Goal: Transaction & Acquisition: Purchase product/service

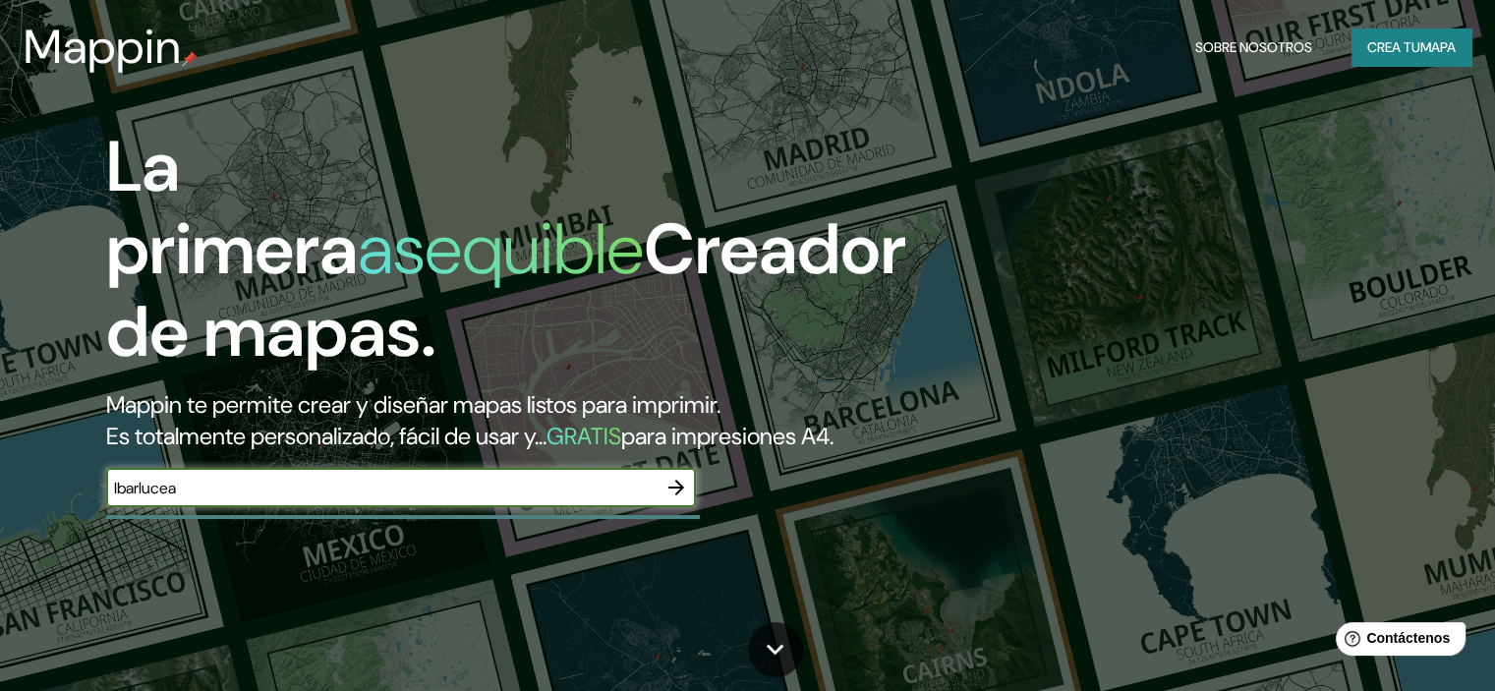
type input "Ibarlucea"
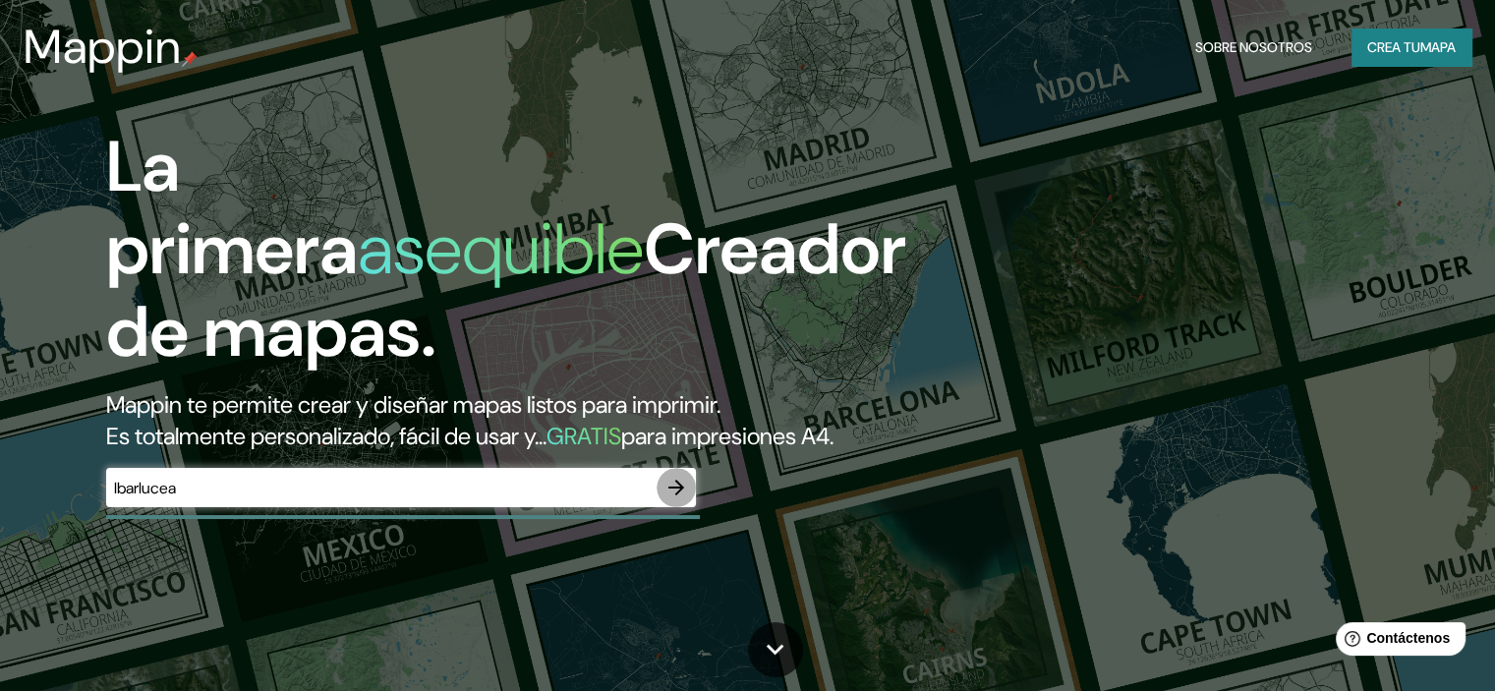
click at [666, 499] on icon "button" at bounding box center [677, 488] width 24 height 24
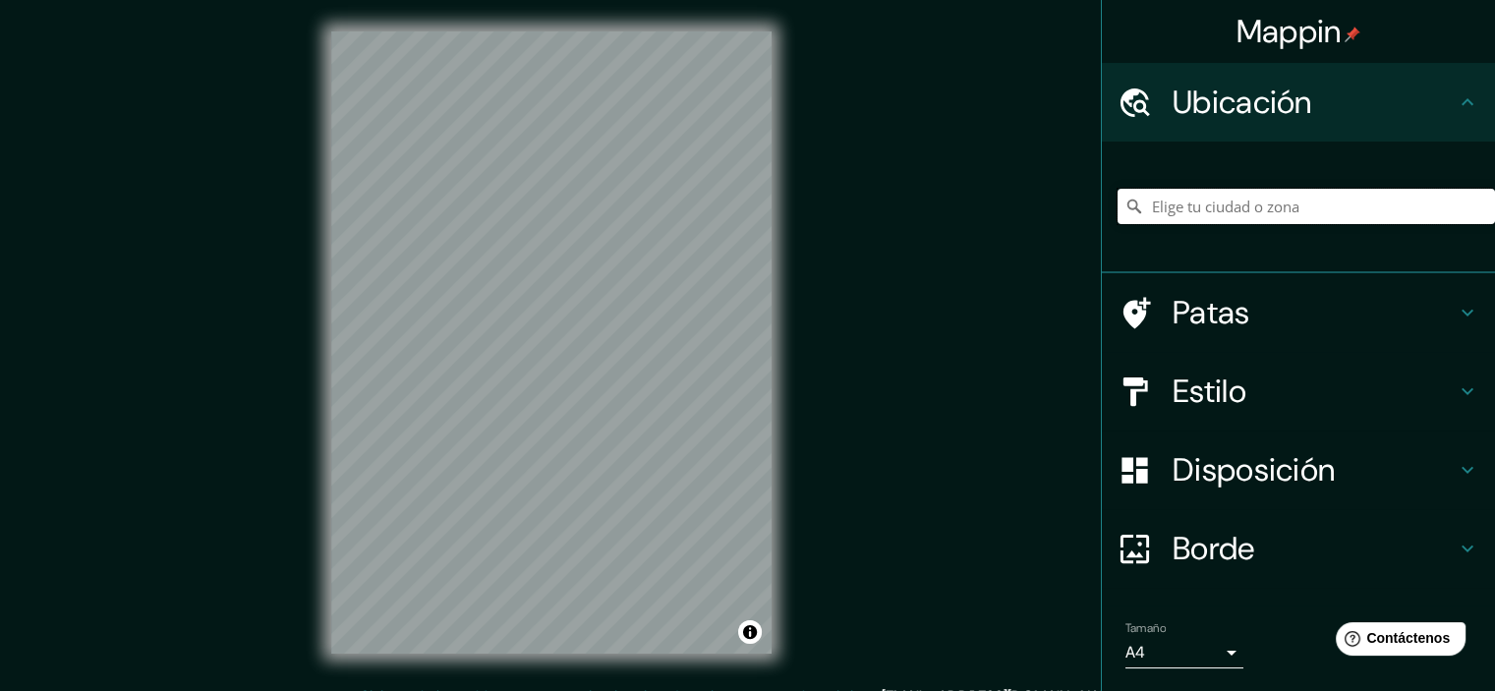
click at [1182, 207] on input "Elige tu ciudad o zona" at bounding box center [1307, 206] width 378 height 35
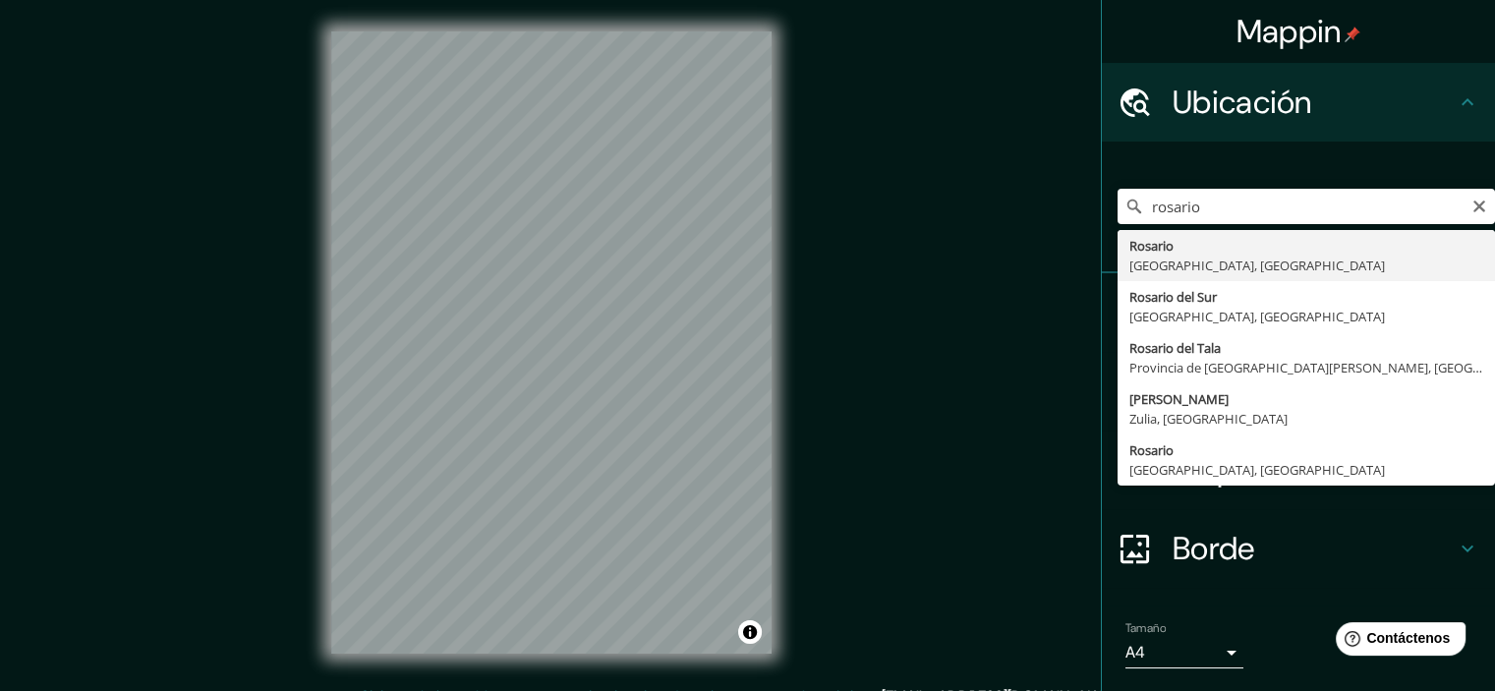
type input "[GEOGRAPHIC_DATA], [GEOGRAPHIC_DATA], [GEOGRAPHIC_DATA]"
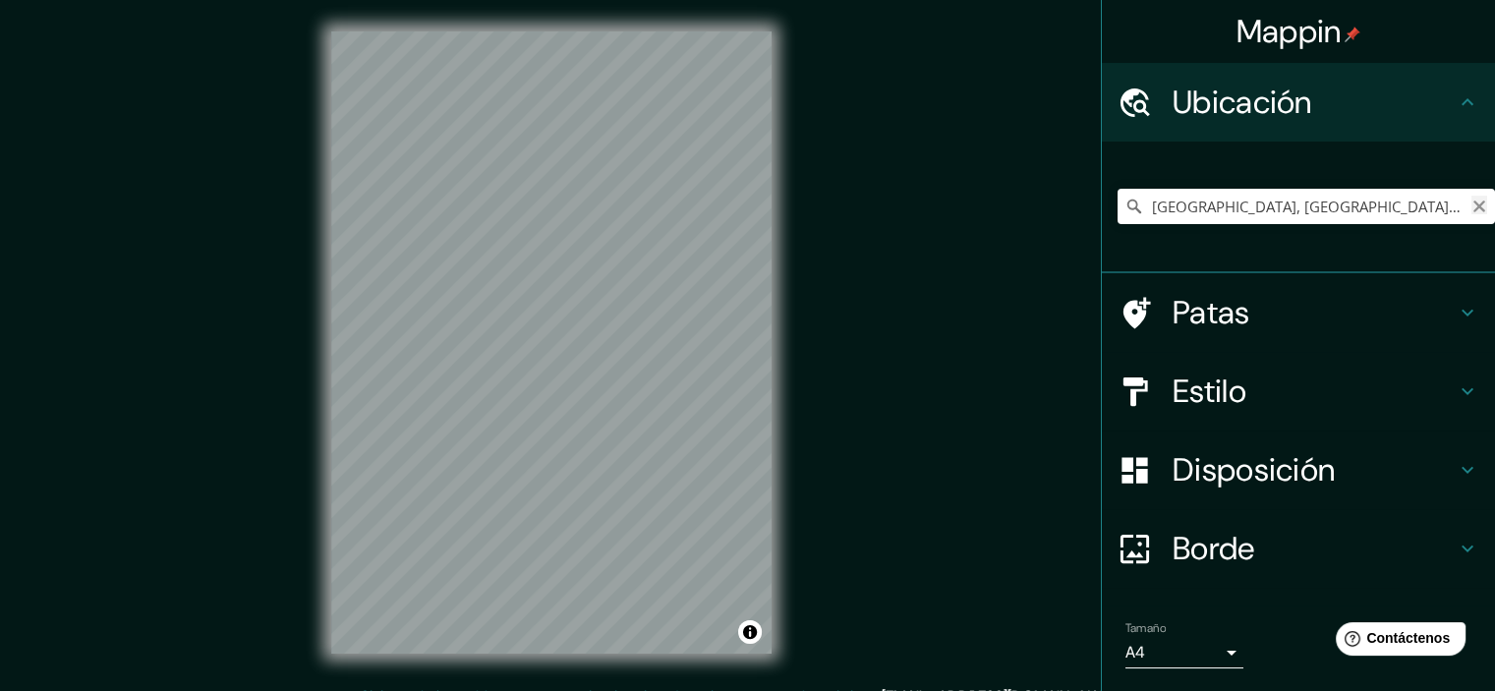
click at [1472, 208] on icon "Claro" at bounding box center [1480, 207] width 16 height 16
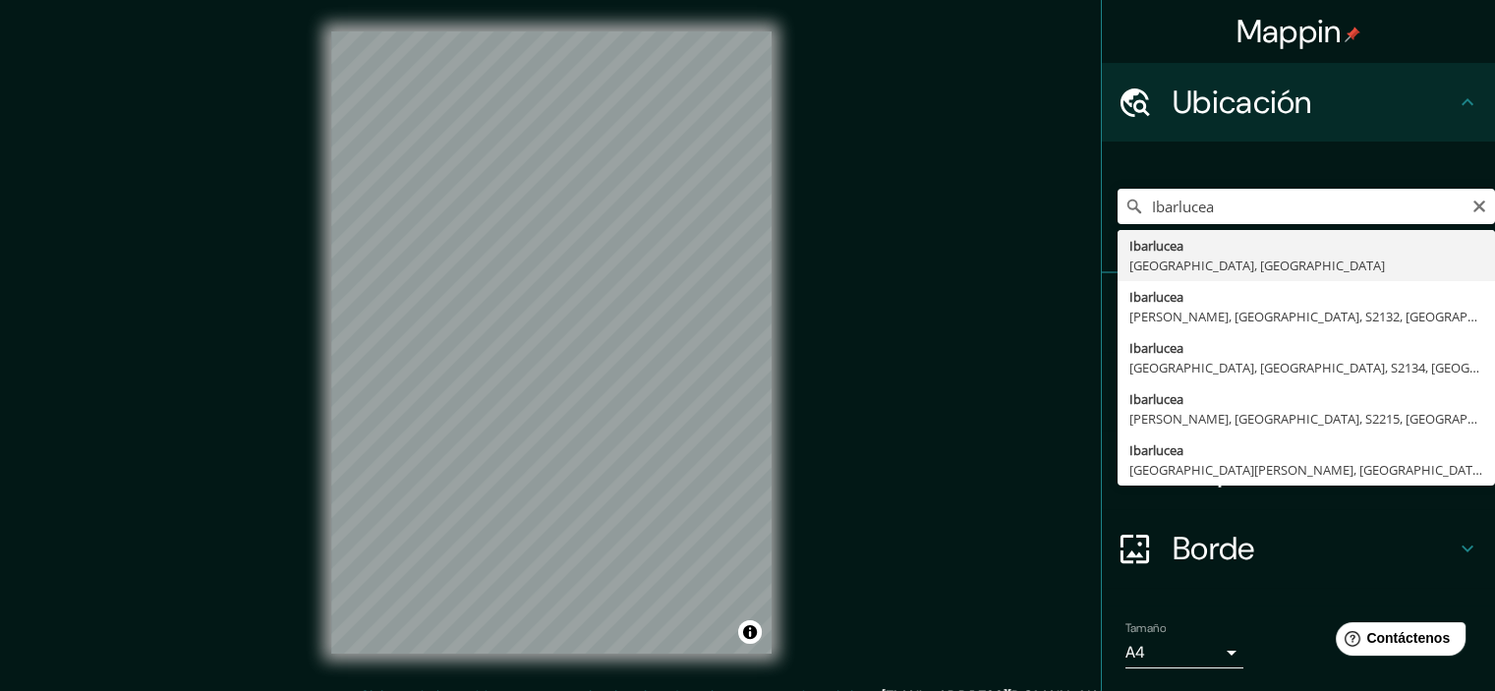
type input "Ibarlucea, [GEOGRAPHIC_DATA], [GEOGRAPHIC_DATA]"
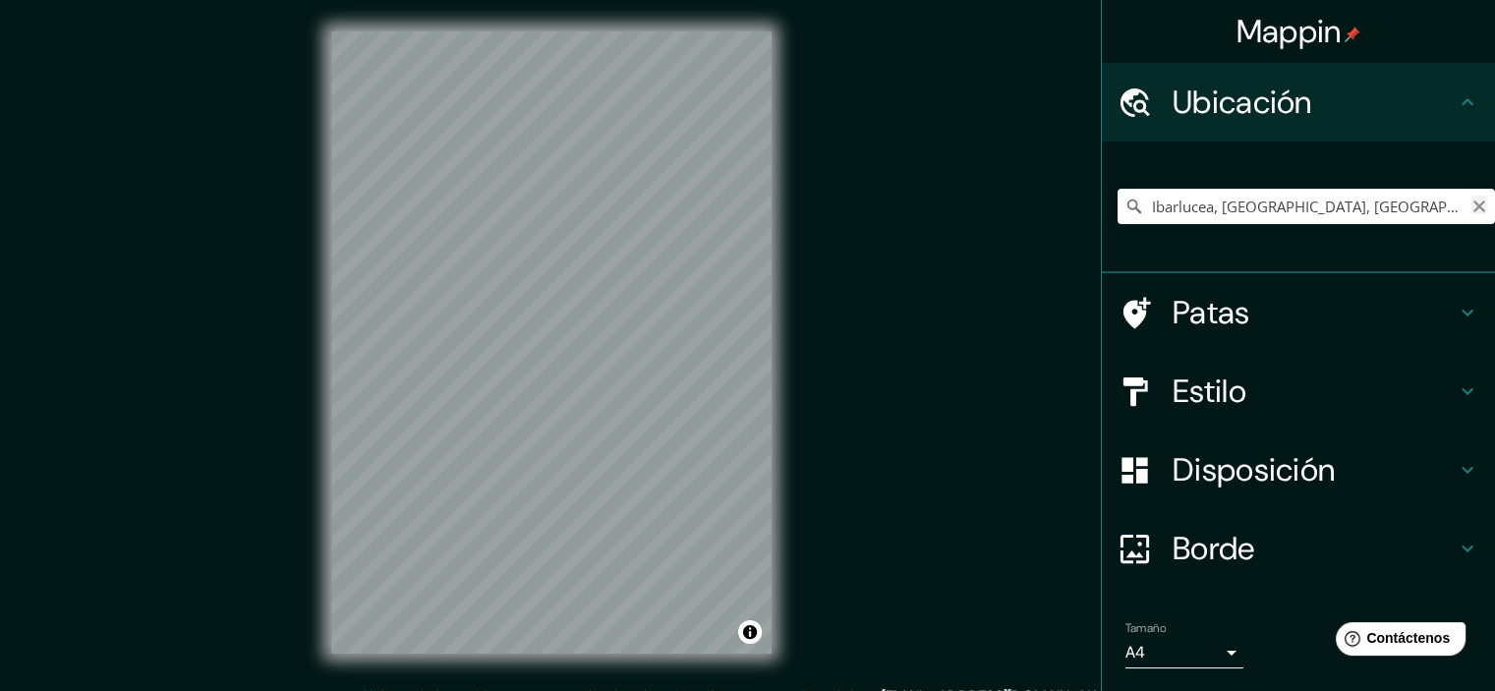
click at [1474, 207] on icon "Claro" at bounding box center [1480, 207] width 12 height 12
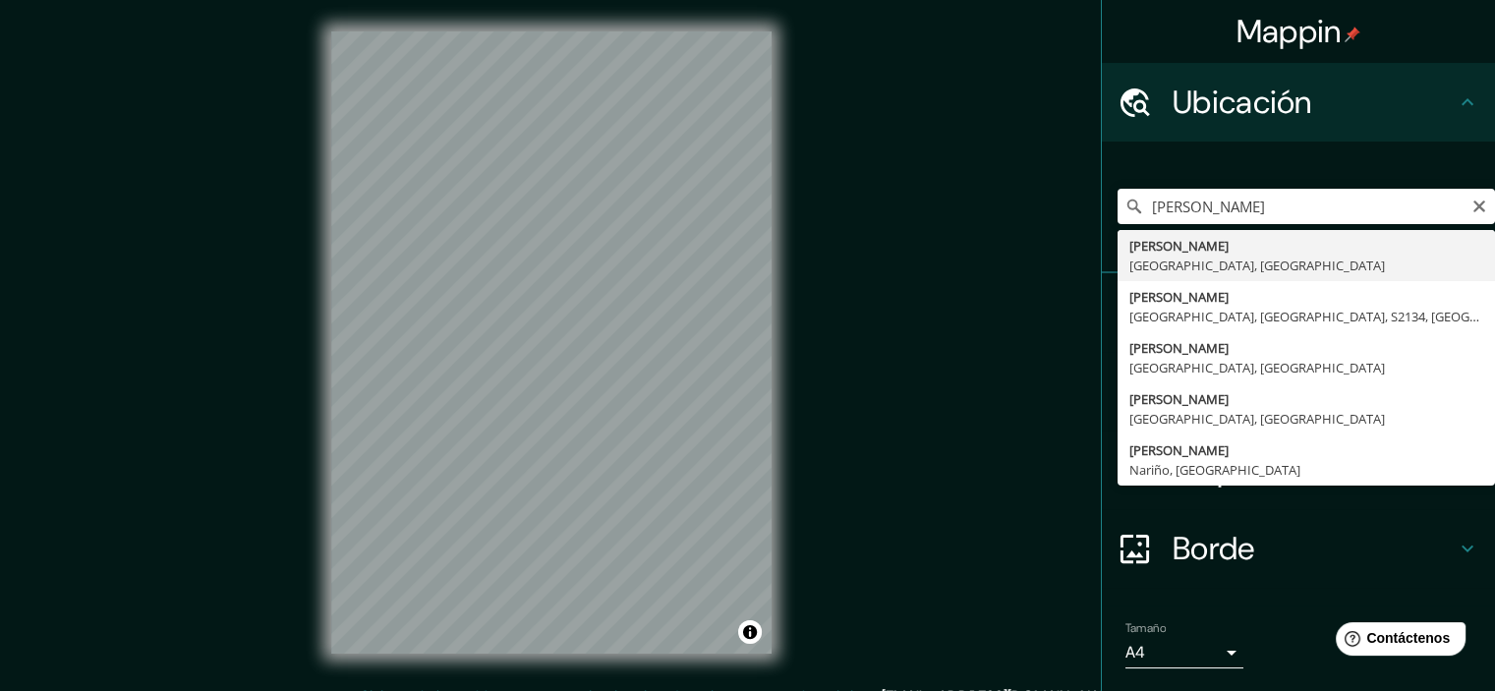
type input "[PERSON_NAME], [GEOGRAPHIC_DATA], [GEOGRAPHIC_DATA]"
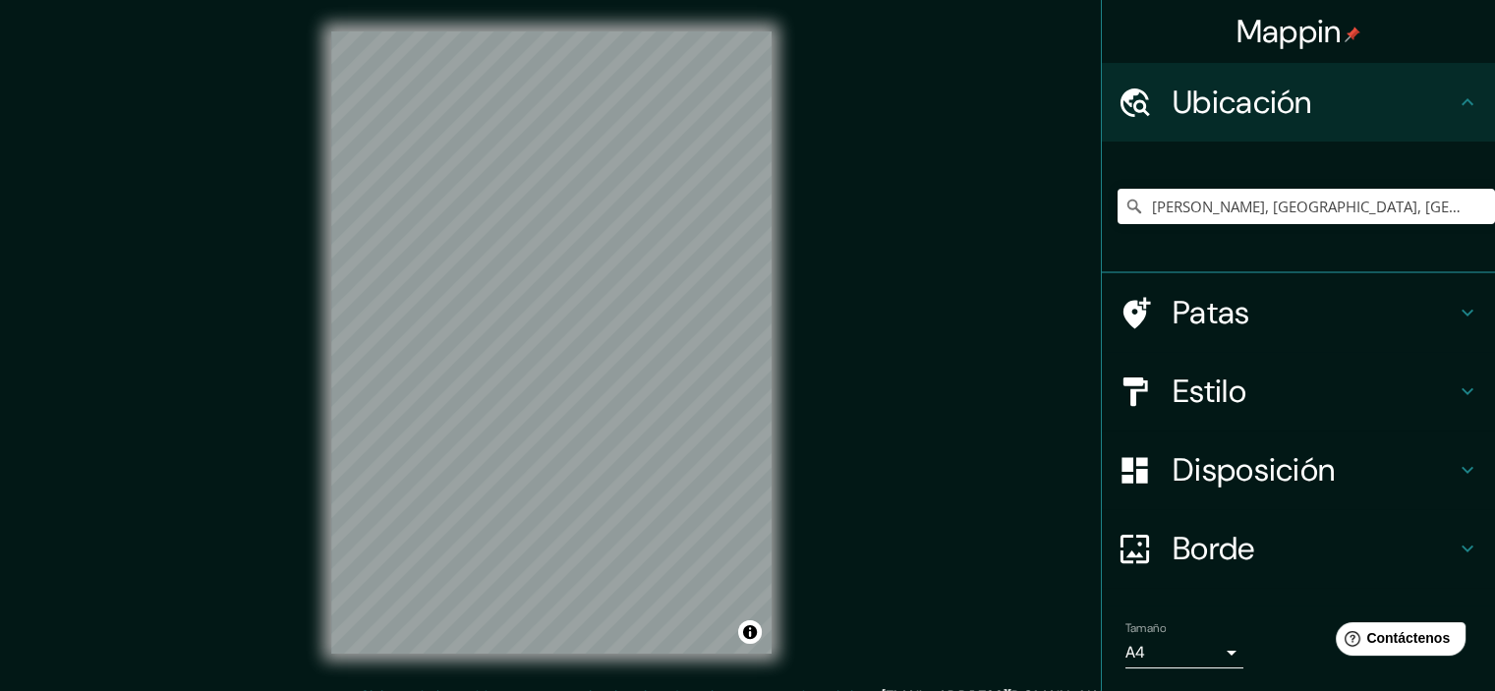
click at [1456, 550] on icon at bounding box center [1468, 549] width 24 height 24
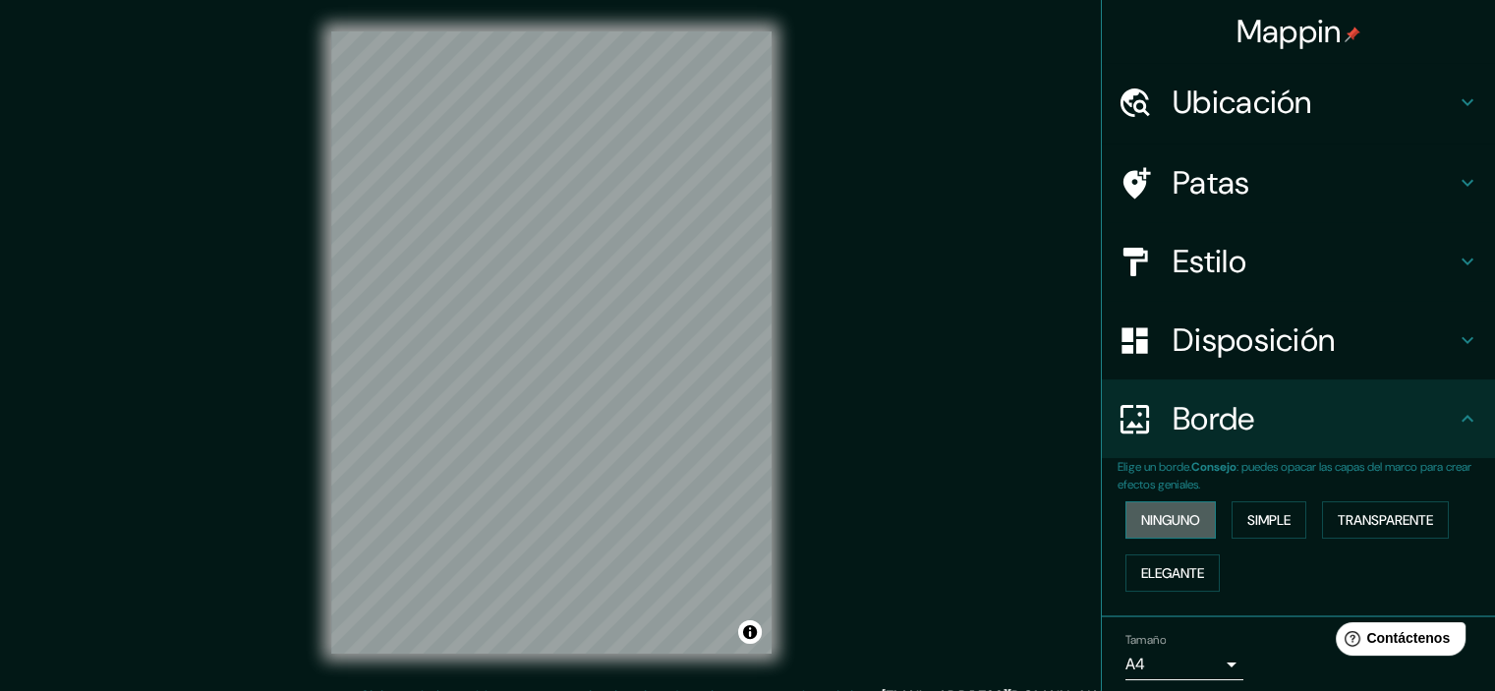
click at [1160, 525] on font "Ninguno" at bounding box center [1170, 520] width 59 height 18
click at [1437, 333] on h4 "Disposición" at bounding box center [1314, 339] width 283 height 39
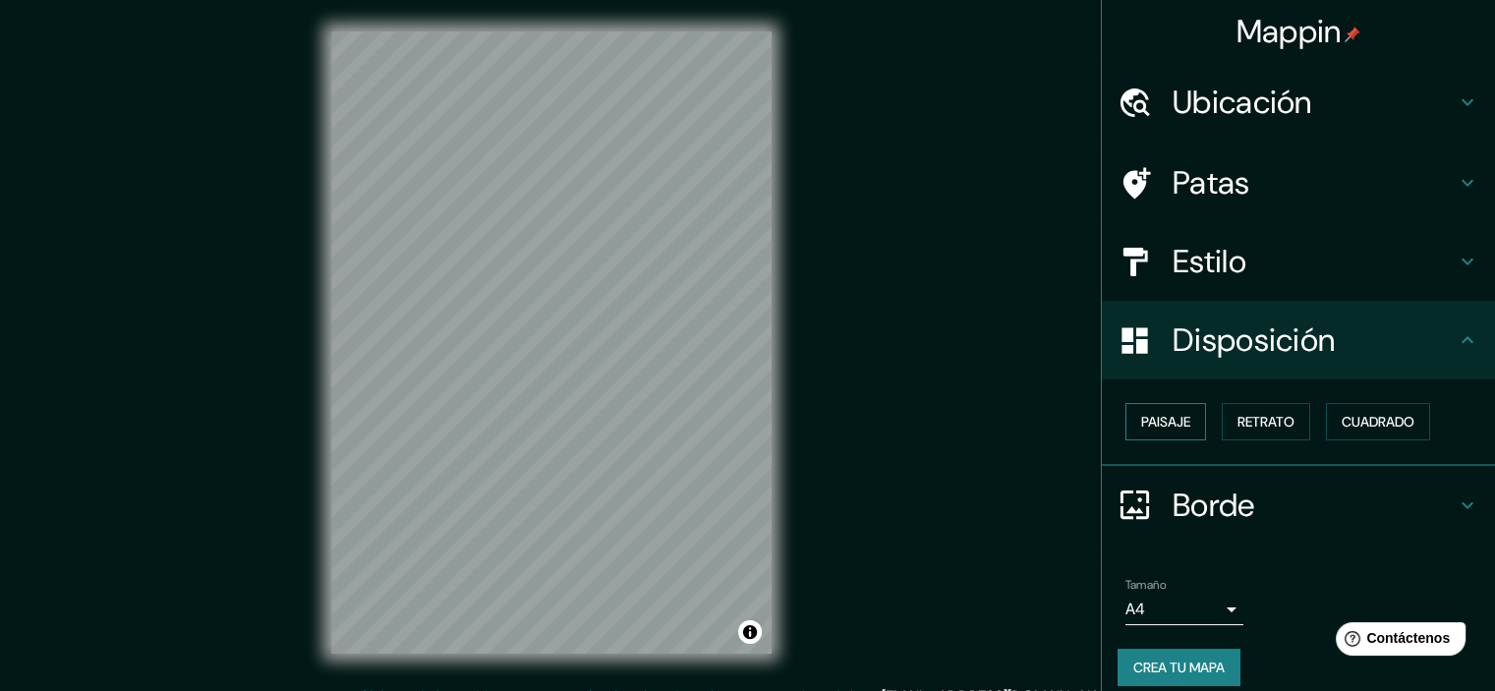
click at [1151, 425] on font "Paisaje" at bounding box center [1165, 422] width 49 height 18
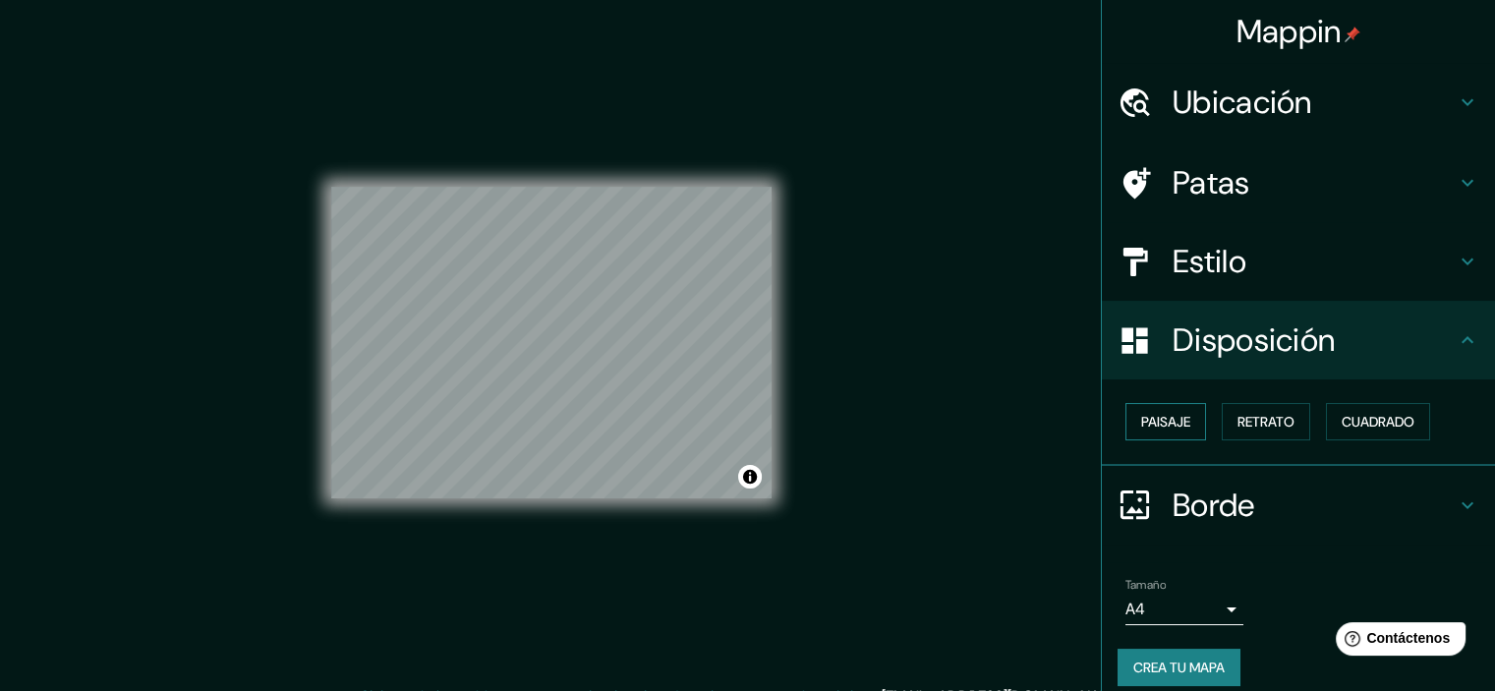
click at [1151, 425] on font "Paisaje" at bounding box center [1165, 422] width 49 height 18
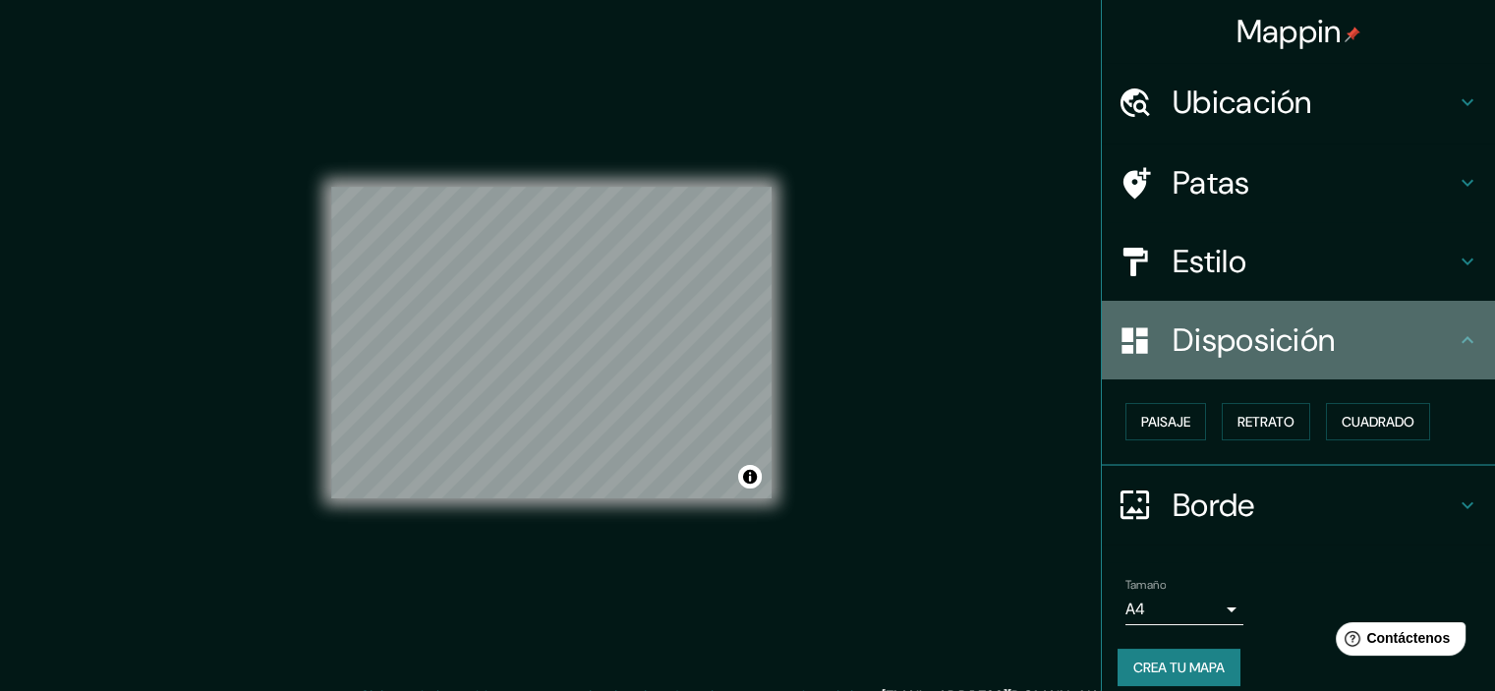
click at [1456, 338] on icon at bounding box center [1468, 340] width 24 height 24
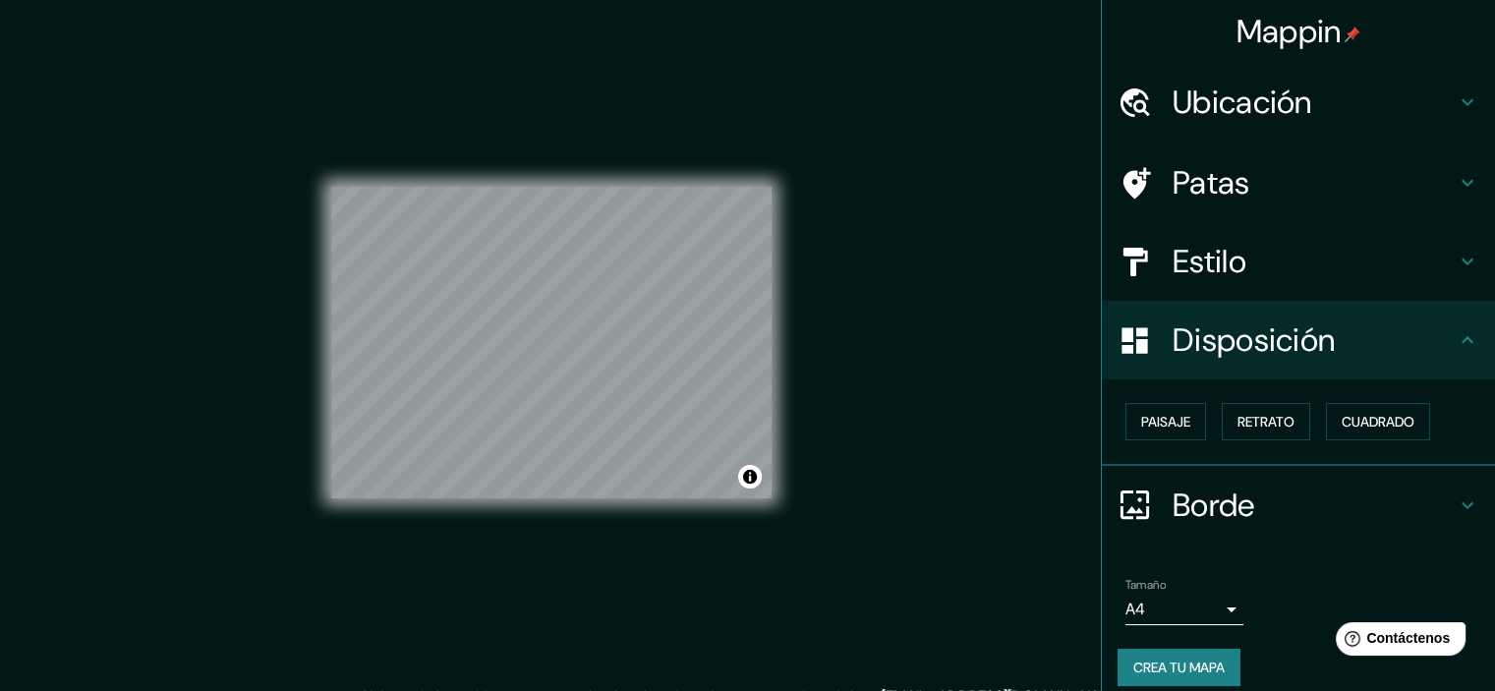
click at [1433, 93] on h4 "Ubicación" at bounding box center [1314, 102] width 283 height 39
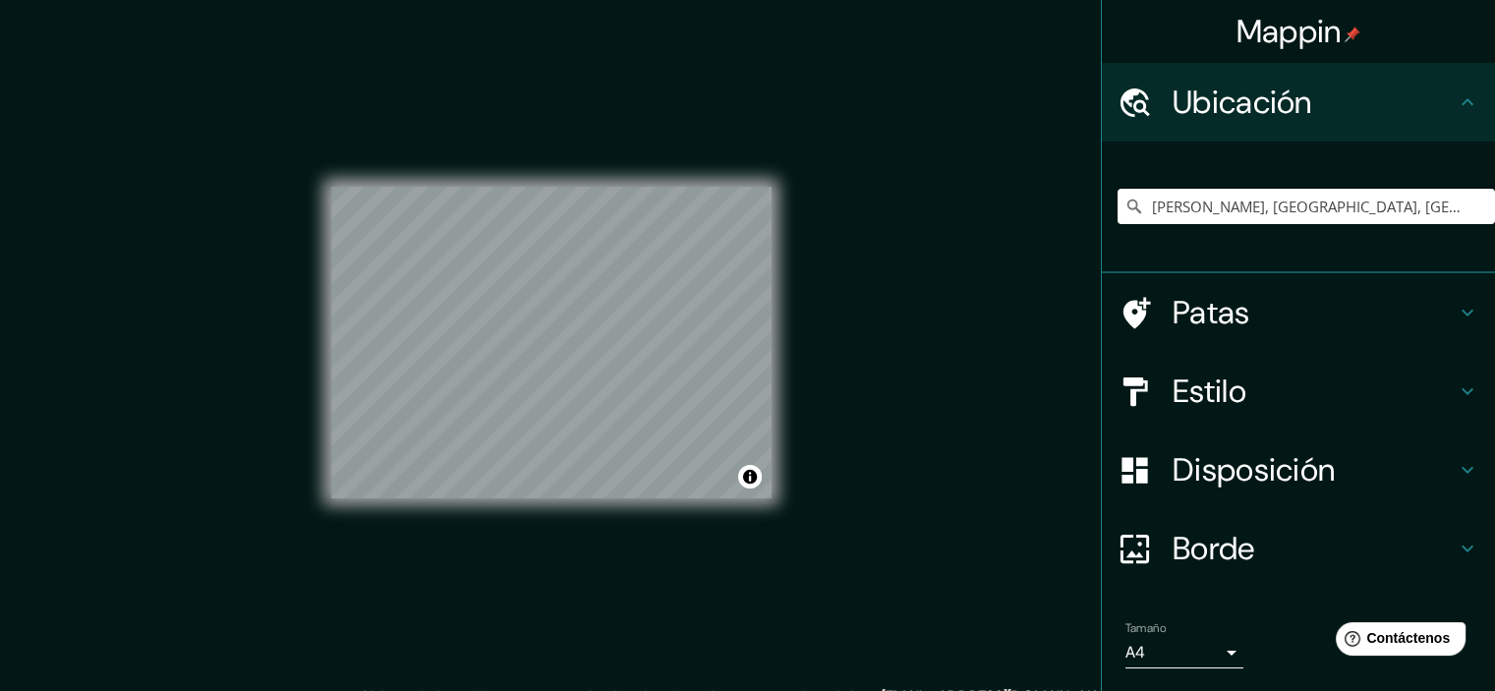
click at [1433, 93] on h4 "Ubicación" at bounding box center [1314, 102] width 283 height 39
click at [1456, 306] on icon at bounding box center [1468, 313] width 24 height 24
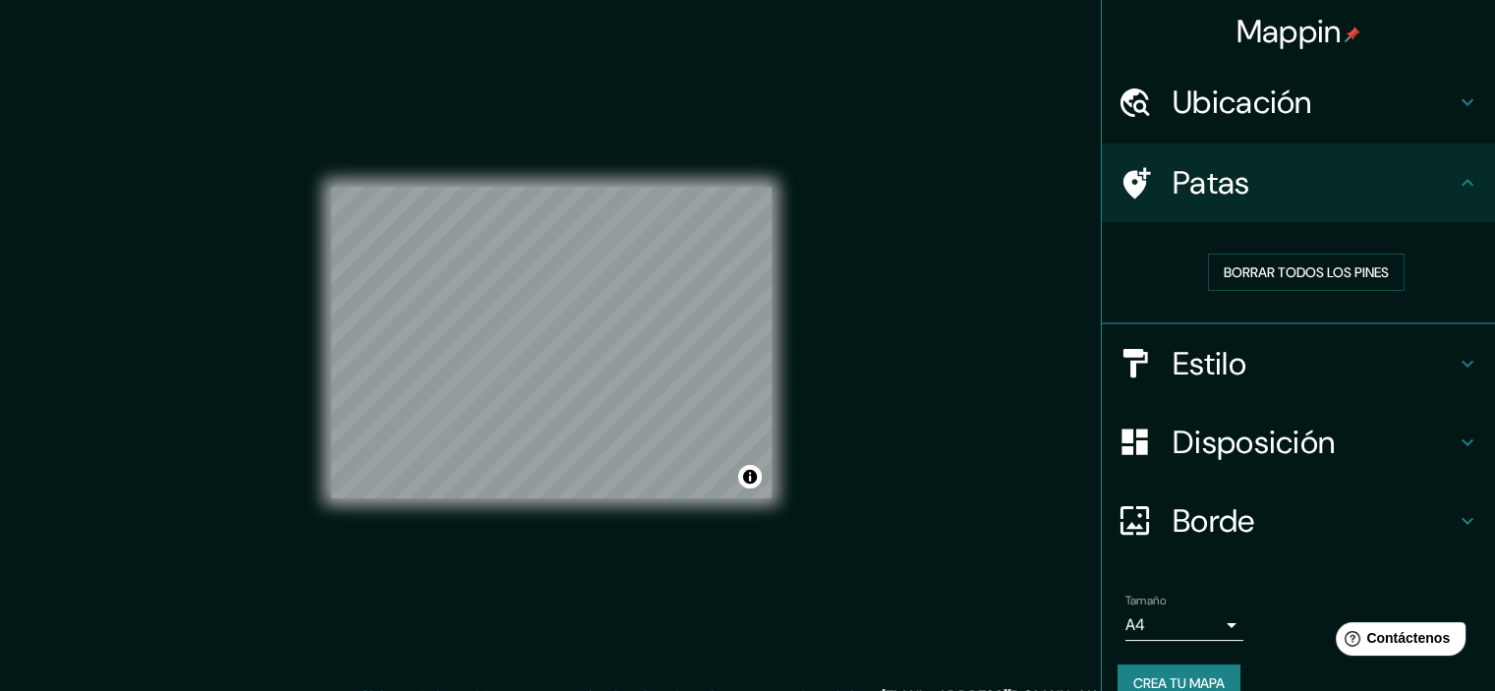
click at [1456, 358] on icon at bounding box center [1468, 364] width 24 height 24
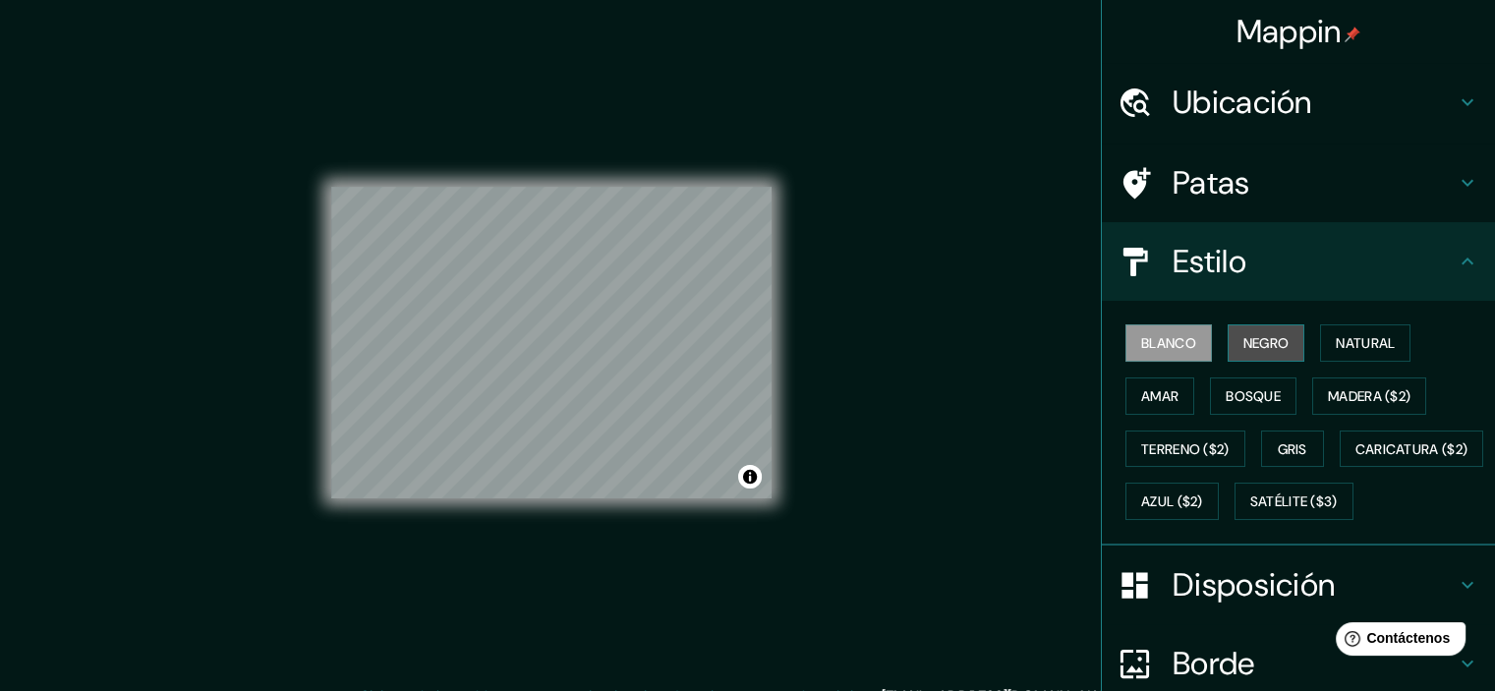
click at [1244, 354] on font "Negro" at bounding box center [1267, 343] width 46 height 26
click at [1141, 347] on font "Blanco" at bounding box center [1168, 343] width 55 height 18
click at [1142, 390] on font "Amar" at bounding box center [1159, 396] width 37 height 18
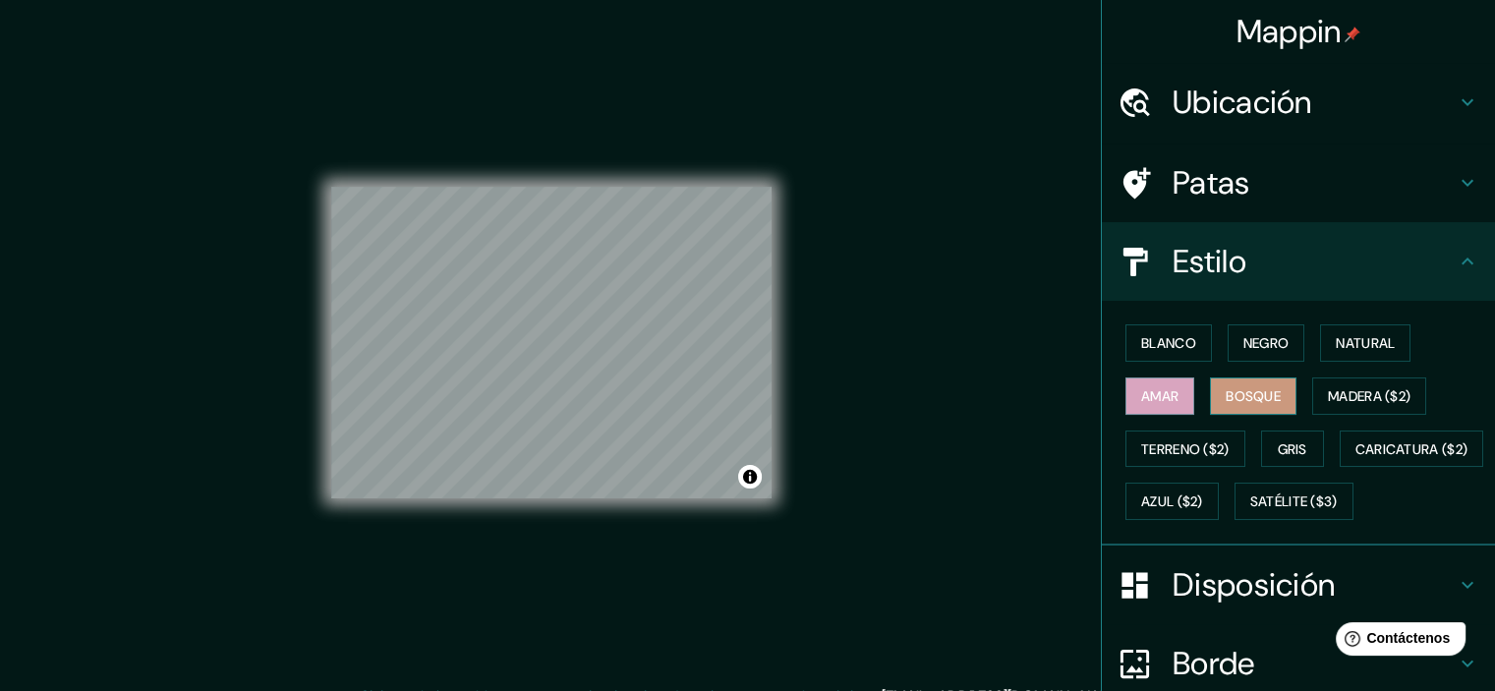
click at [1258, 400] on font "Bosque" at bounding box center [1253, 396] width 55 height 18
click at [1340, 388] on font "Madera ($2)" at bounding box center [1369, 396] width 83 height 18
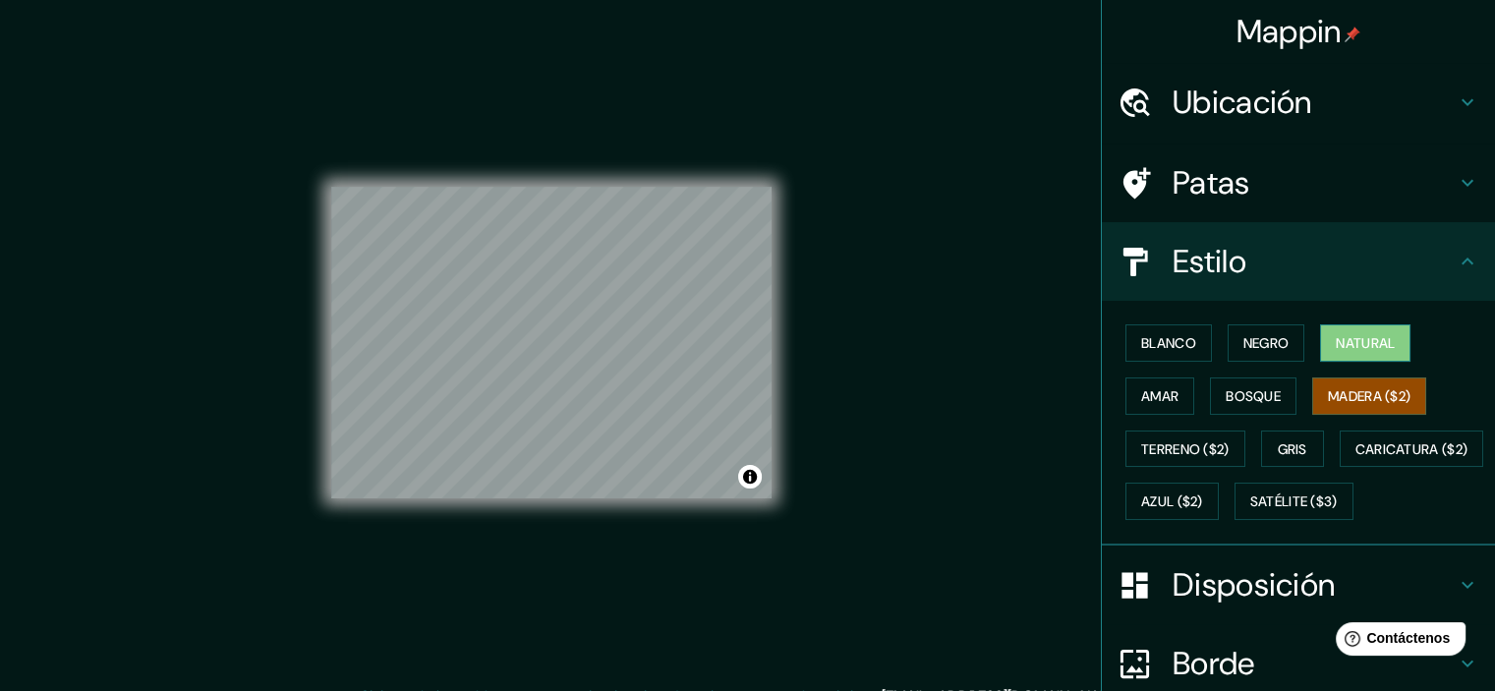
click at [1353, 344] on font "Natural" at bounding box center [1365, 343] width 59 height 18
click at [1154, 447] on font "Terreno ($2)" at bounding box center [1185, 449] width 88 height 18
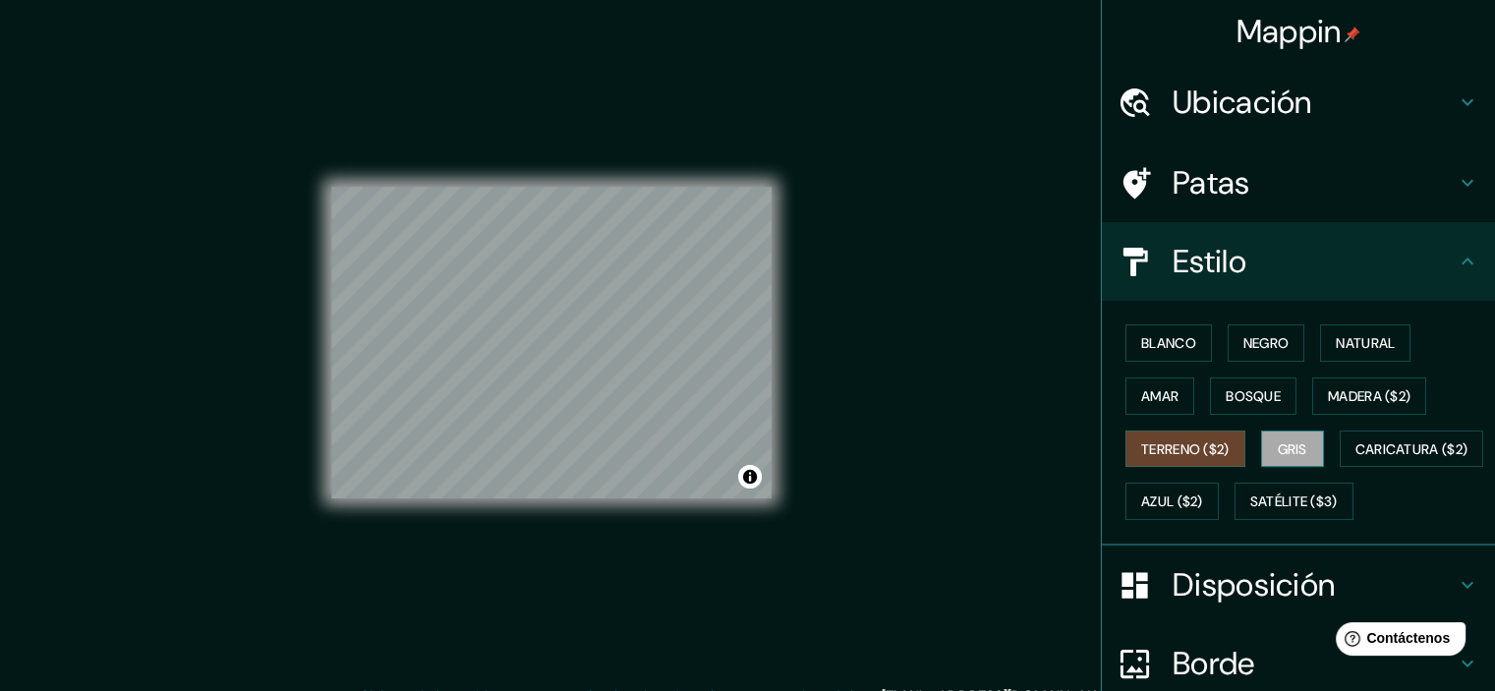
click at [1287, 443] on font "Gris" at bounding box center [1292, 449] width 29 height 18
click at [1186, 352] on button "Blanco" at bounding box center [1169, 342] width 87 height 37
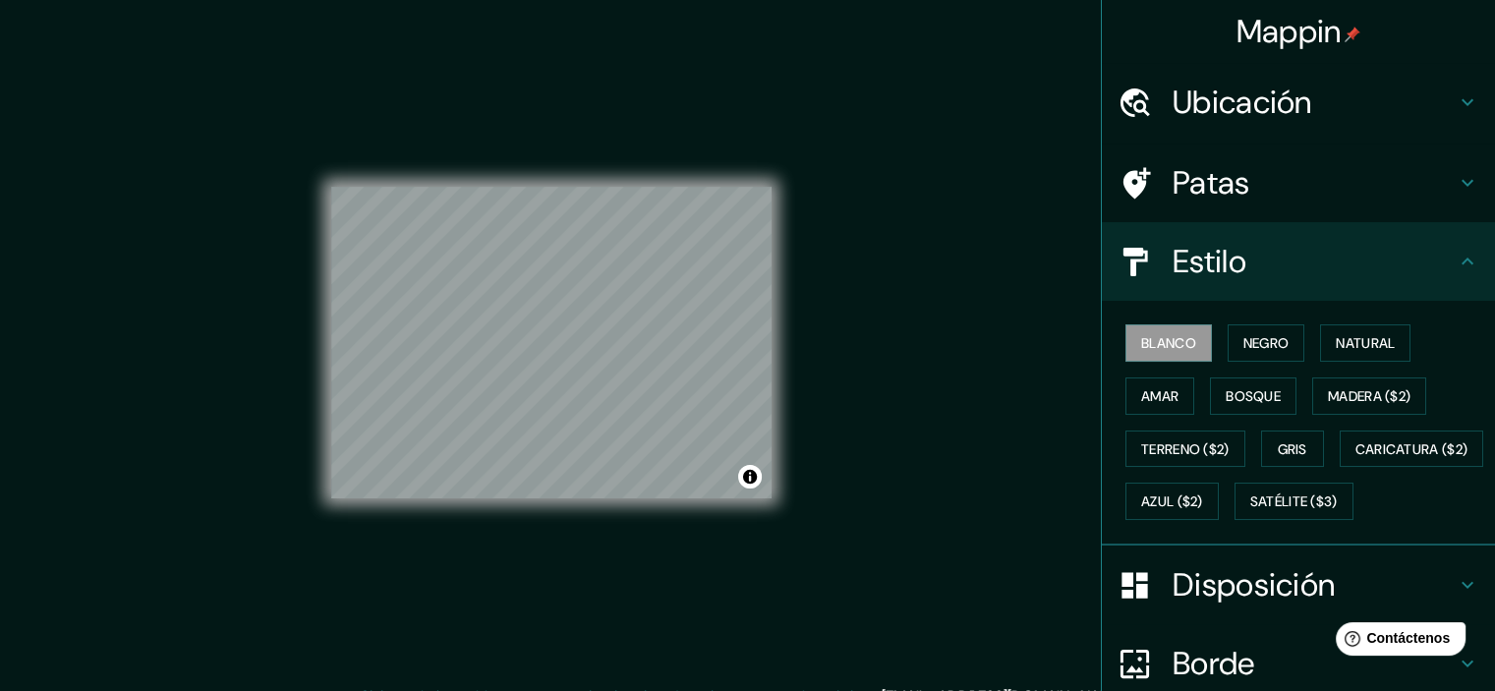
click at [1438, 259] on h4 "Estilo" at bounding box center [1314, 261] width 283 height 39
click at [1462, 262] on icon at bounding box center [1468, 261] width 12 height 7
click at [1456, 255] on icon at bounding box center [1468, 262] width 24 height 24
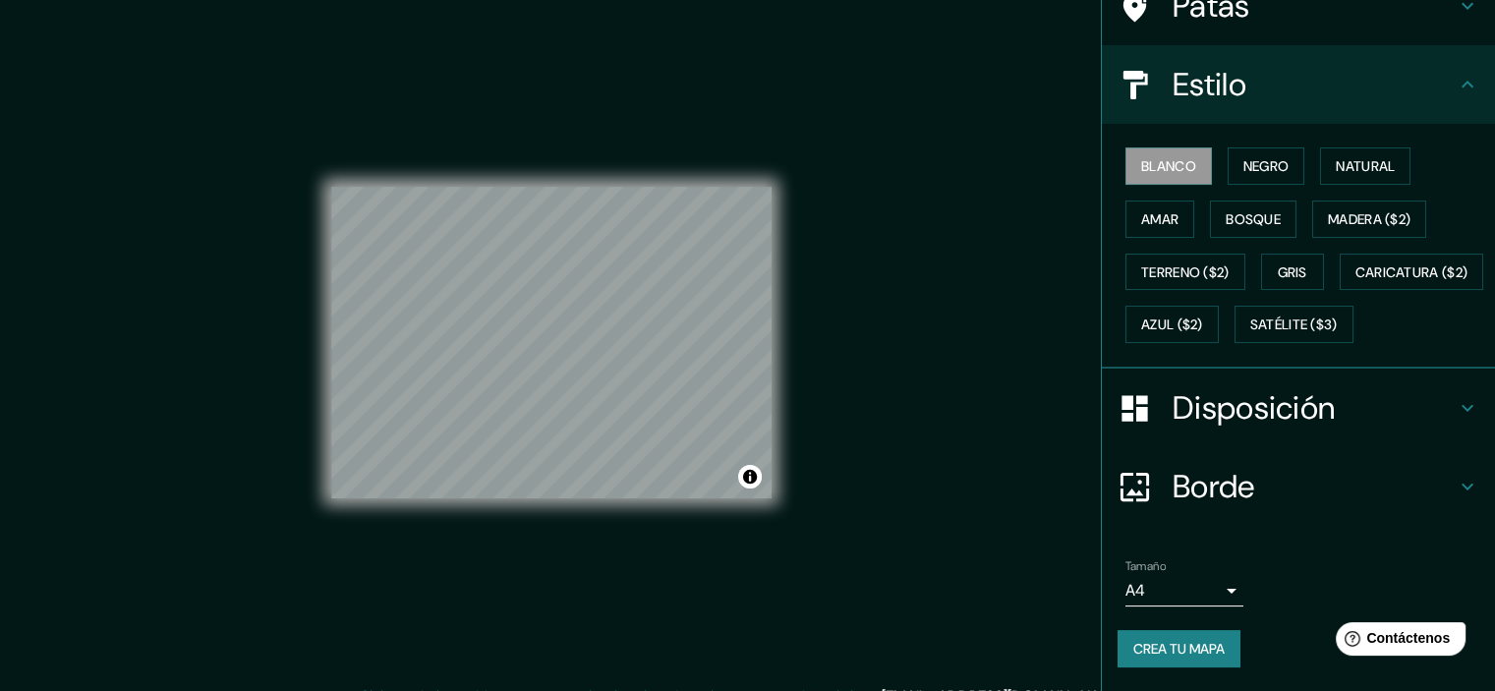
click at [1456, 420] on icon at bounding box center [1468, 408] width 24 height 24
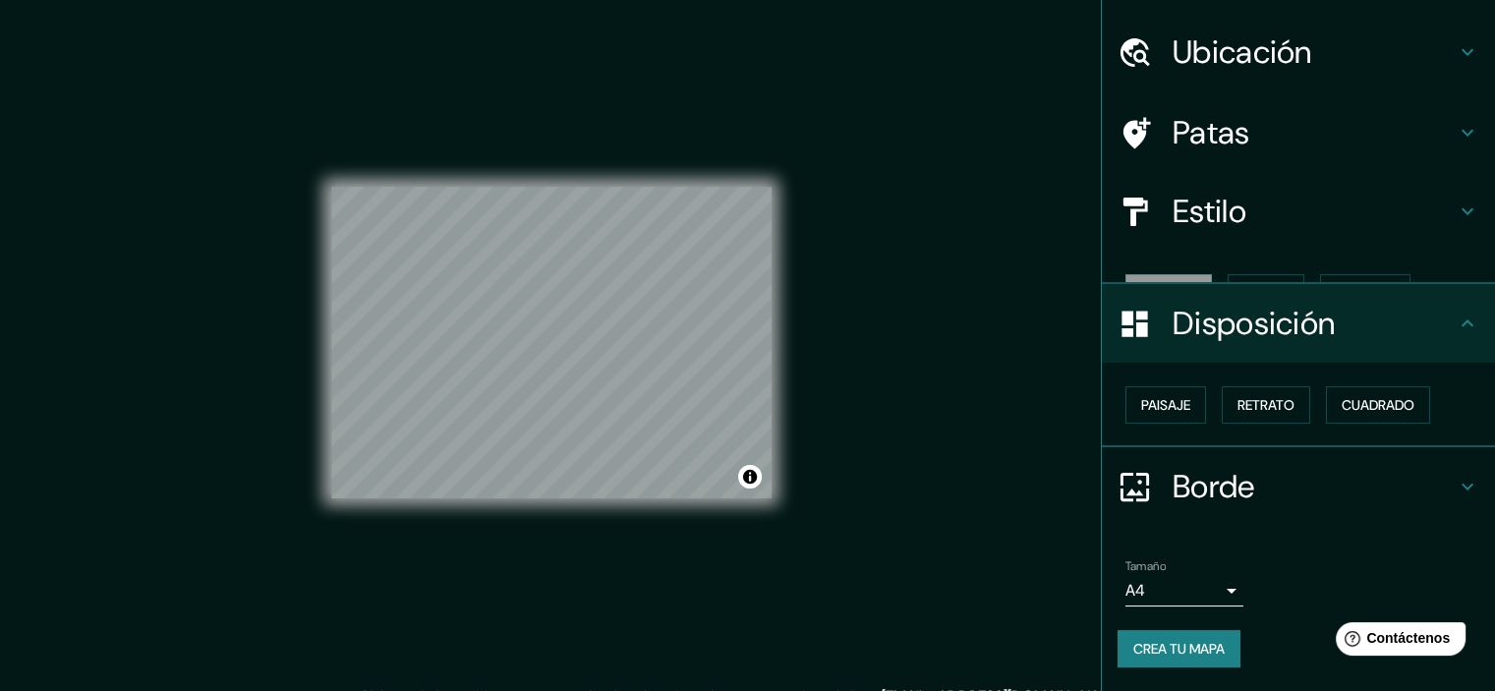
scroll to position [16, 0]
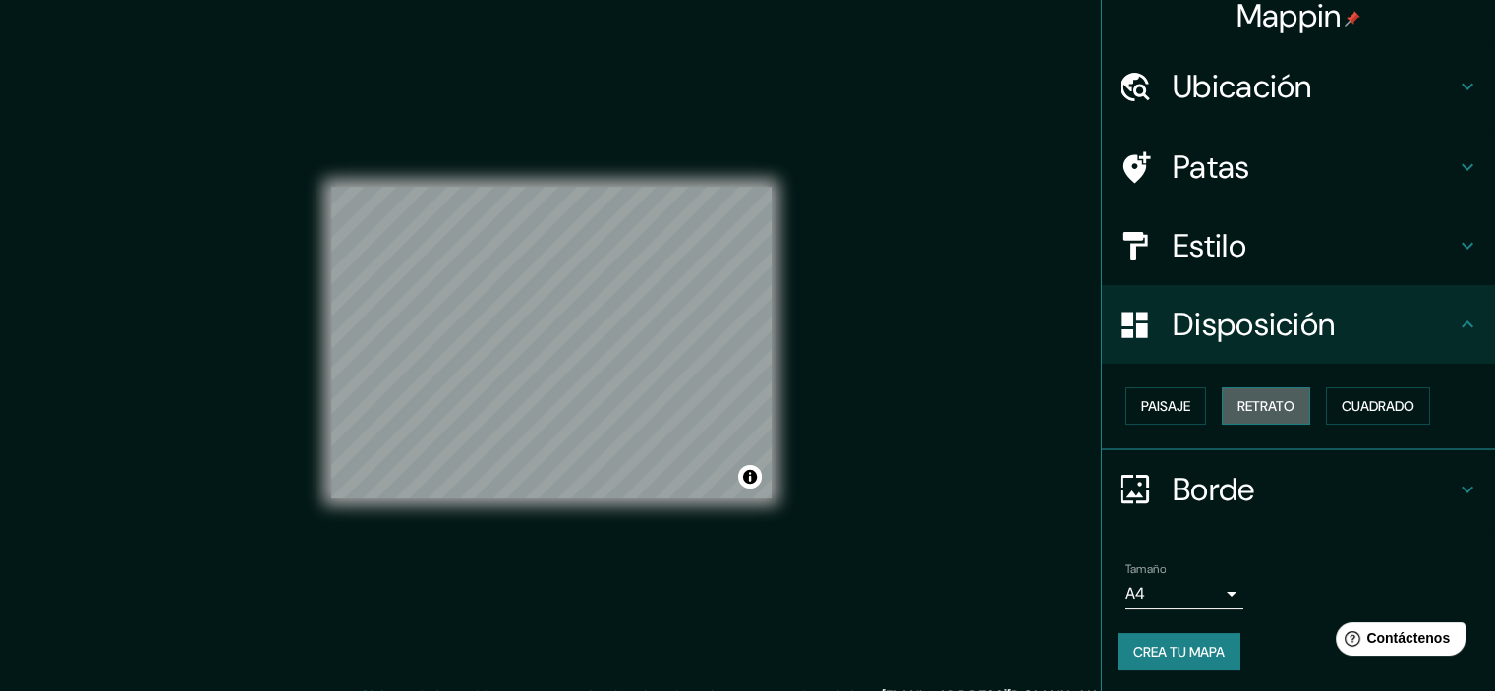
click at [1263, 409] on font "Retrato" at bounding box center [1266, 406] width 57 height 18
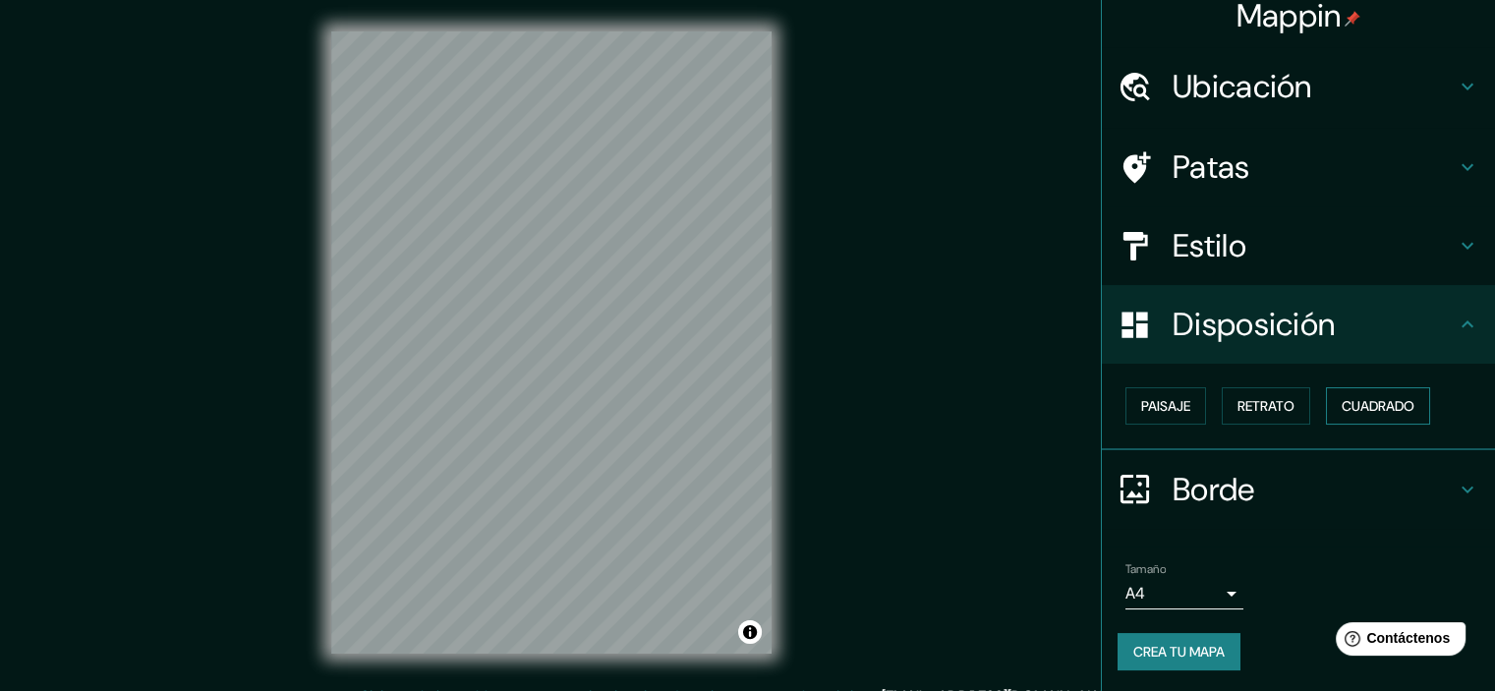
click at [1369, 411] on font "Cuadrado" at bounding box center [1378, 406] width 73 height 18
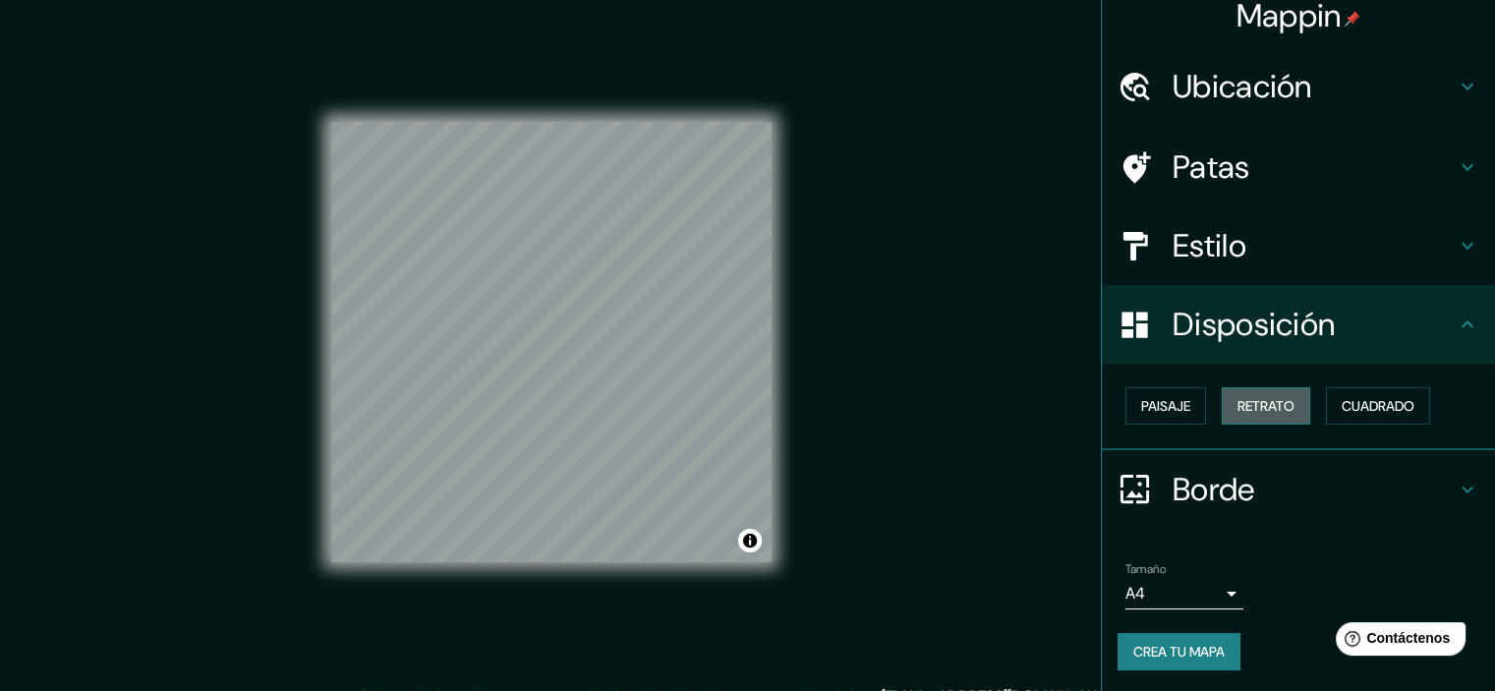
click at [1296, 410] on button "Retrato" at bounding box center [1266, 405] width 88 height 37
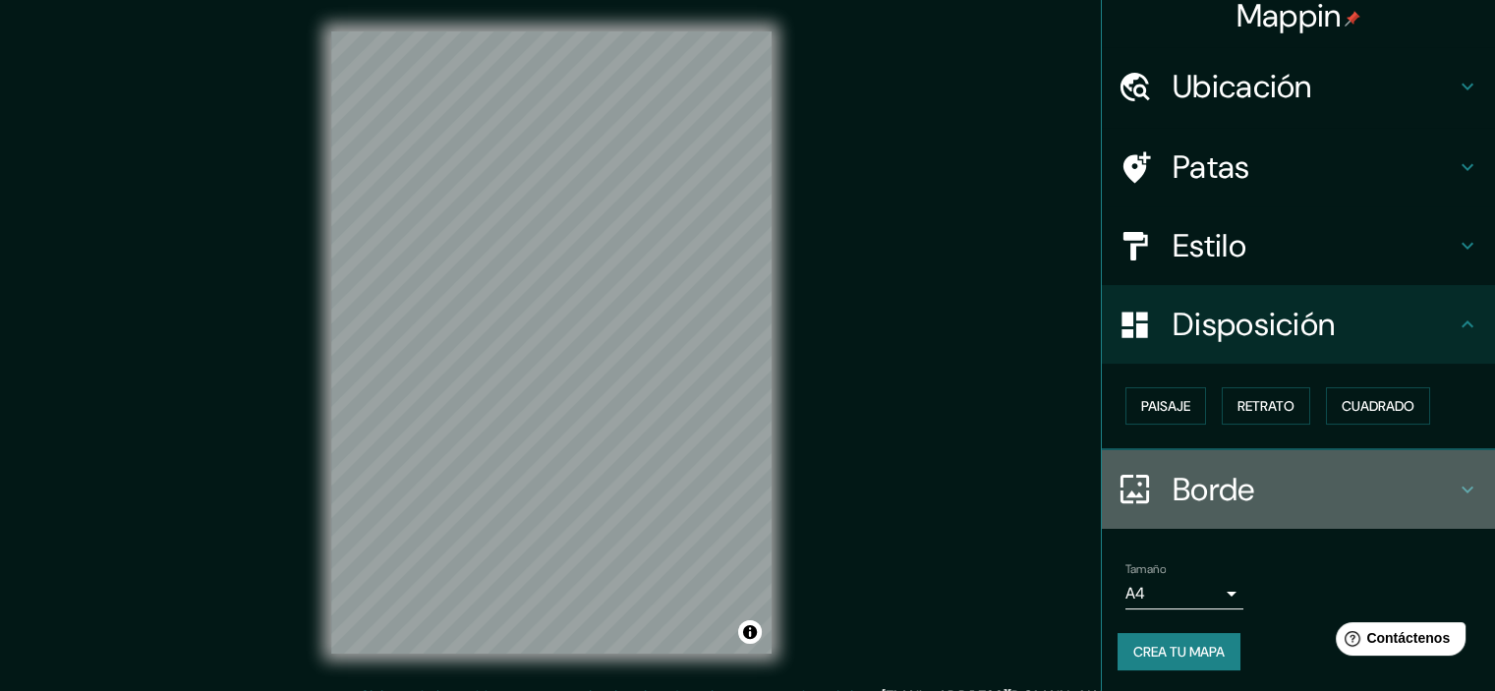
click at [1456, 487] on icon at bounding box center [1468, 490] width 24 height 24
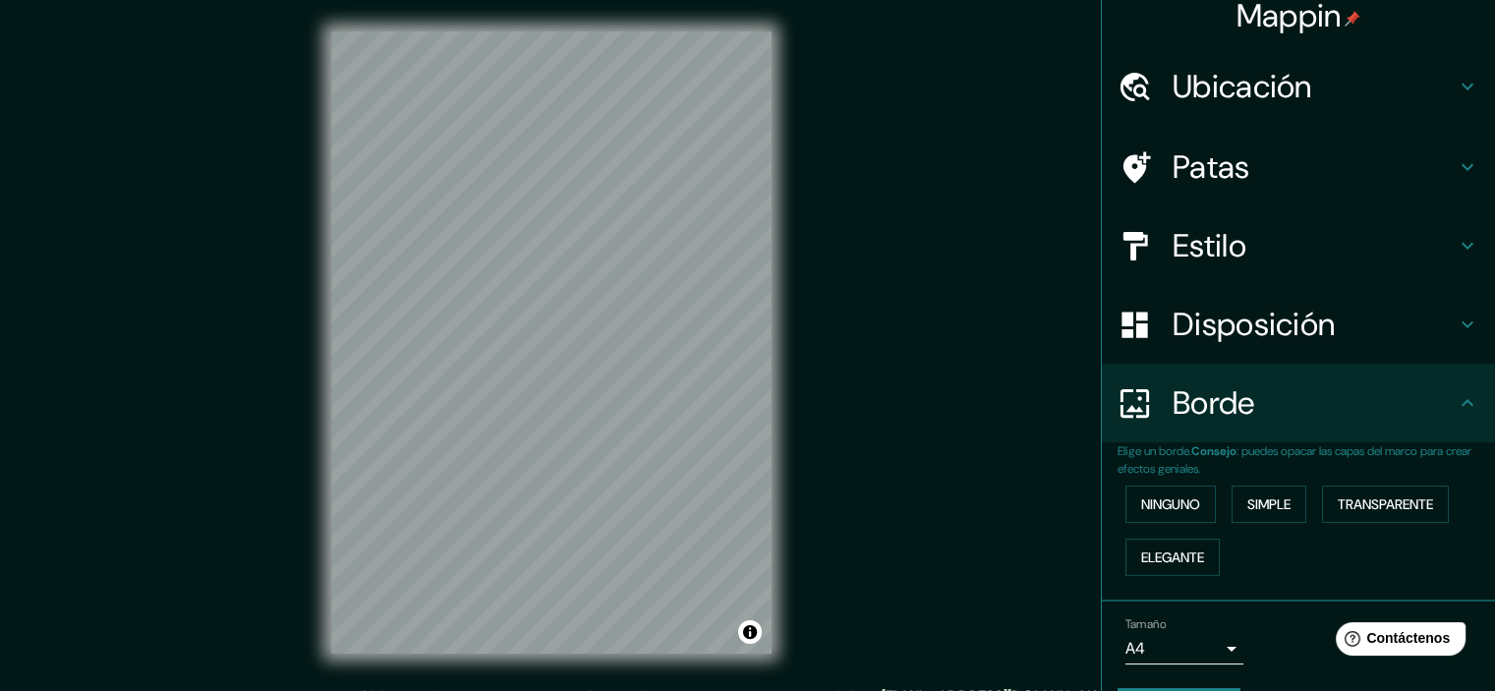
click at [1213, 648] on body "Mappin Ubicación [PERSON_NAME], [GEOGRAPHIC_DATA], [GEOGRAPHIC_DATA] Patas Esti…" at bounding box center [747, 345] width 1495 height 691
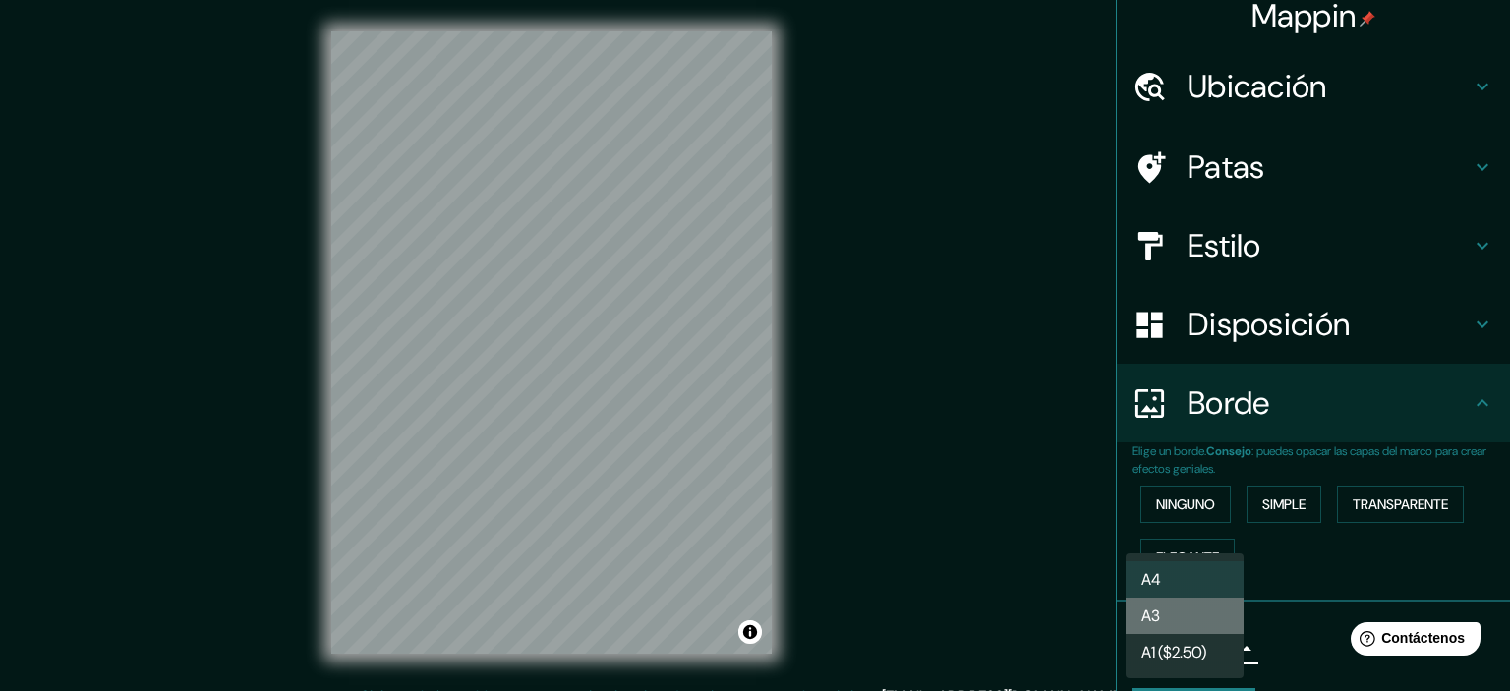
click at [1212, 618] on li "A3" at bounding box center [1185, 616] width 118 height 36
type input "a4"
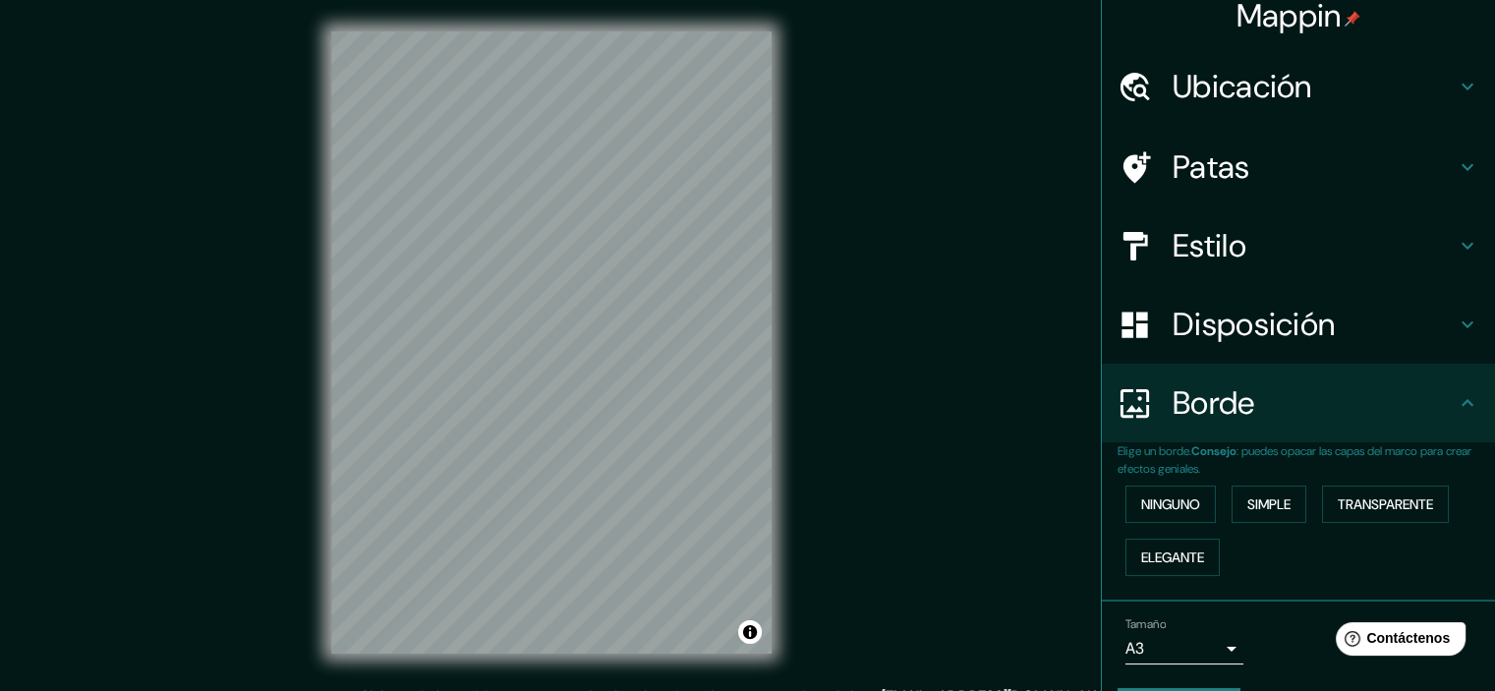
click at [801, 436] on div "© Mapbox © OpenStreetMap Improve this map" at bounding box center [551, 342] width 503 height 685
click at [810, 324] on div "Mappin Ubicación [PERSON_NAME], [GEOGRAPHIC_DATA], [GEOGRAPHIC_DATA] Patas Esti…" at bounding box center [747, 358] width 1495 height 717
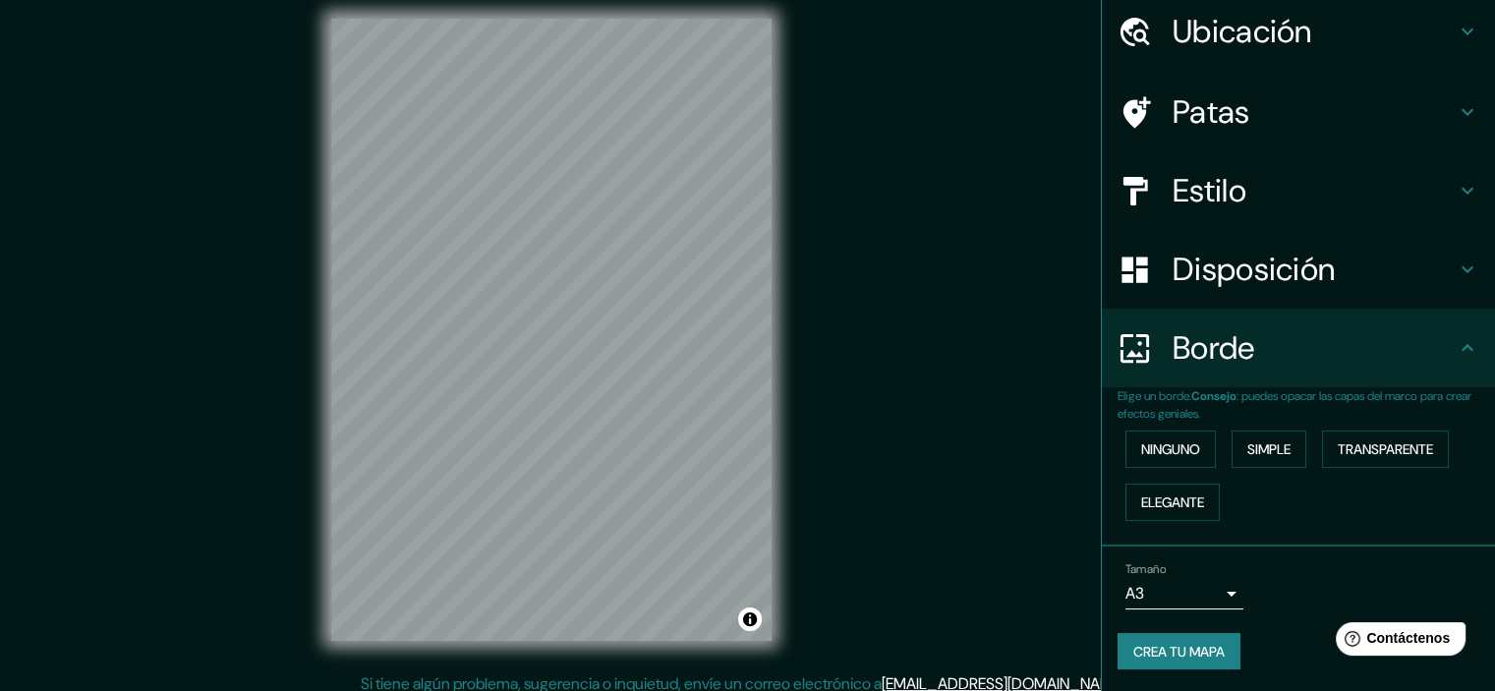
scroll to position [25, 0]
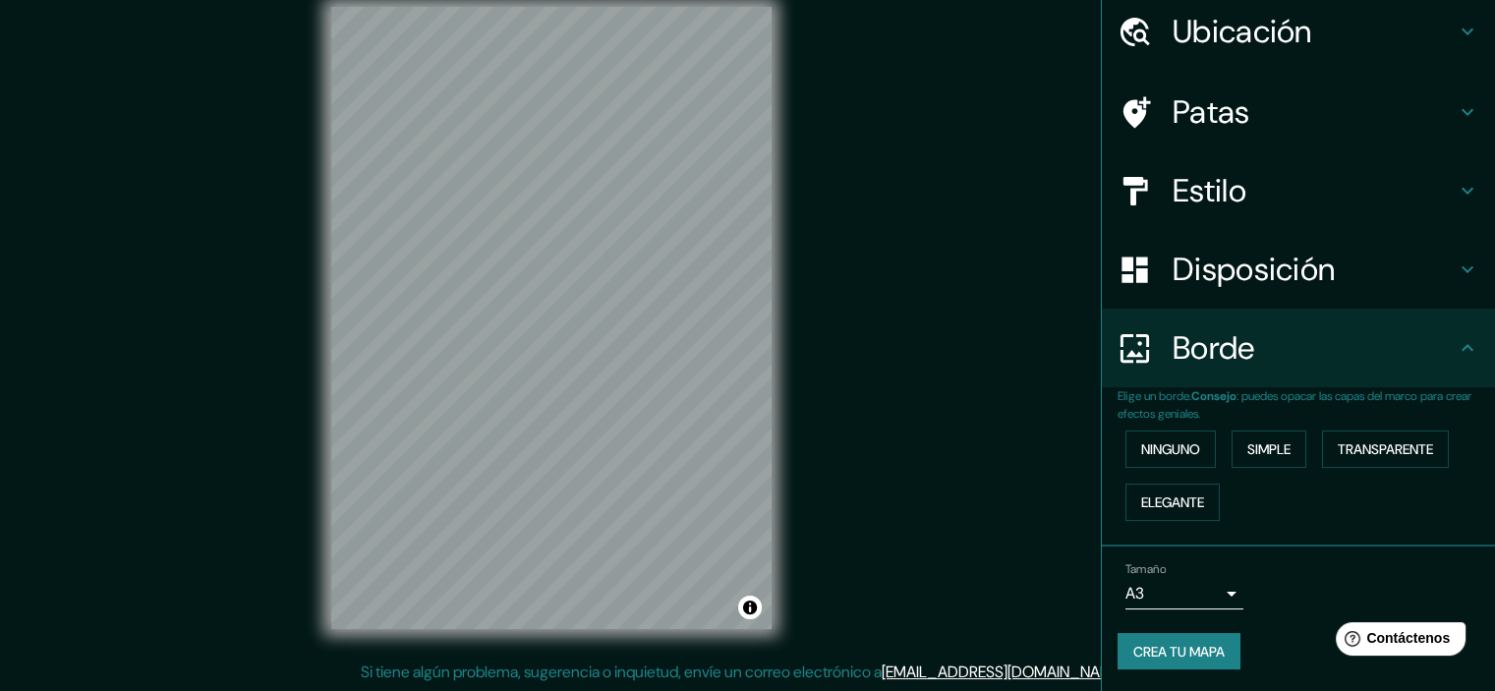
click at [1193, 659] on font "Crea tu mapa" at bounding box center [1179, 652] width 91 height 26
click at [1186, 648] on font "Crea tu mapa" at bounding box center [1179, 652] width 91 height 18
